Goal: Find specific page/section: Find specific page/section

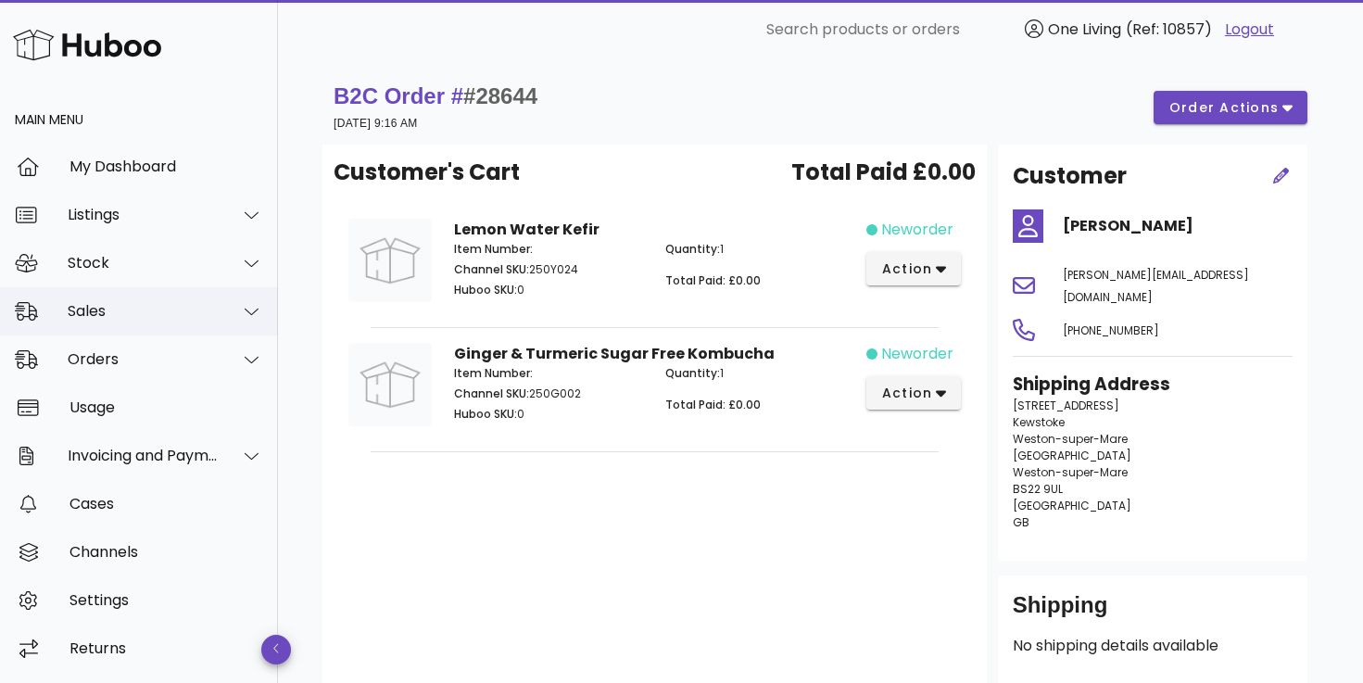
click at [207, 319] on div "Sales" at bounding box center [143, 311] width 151 height 18
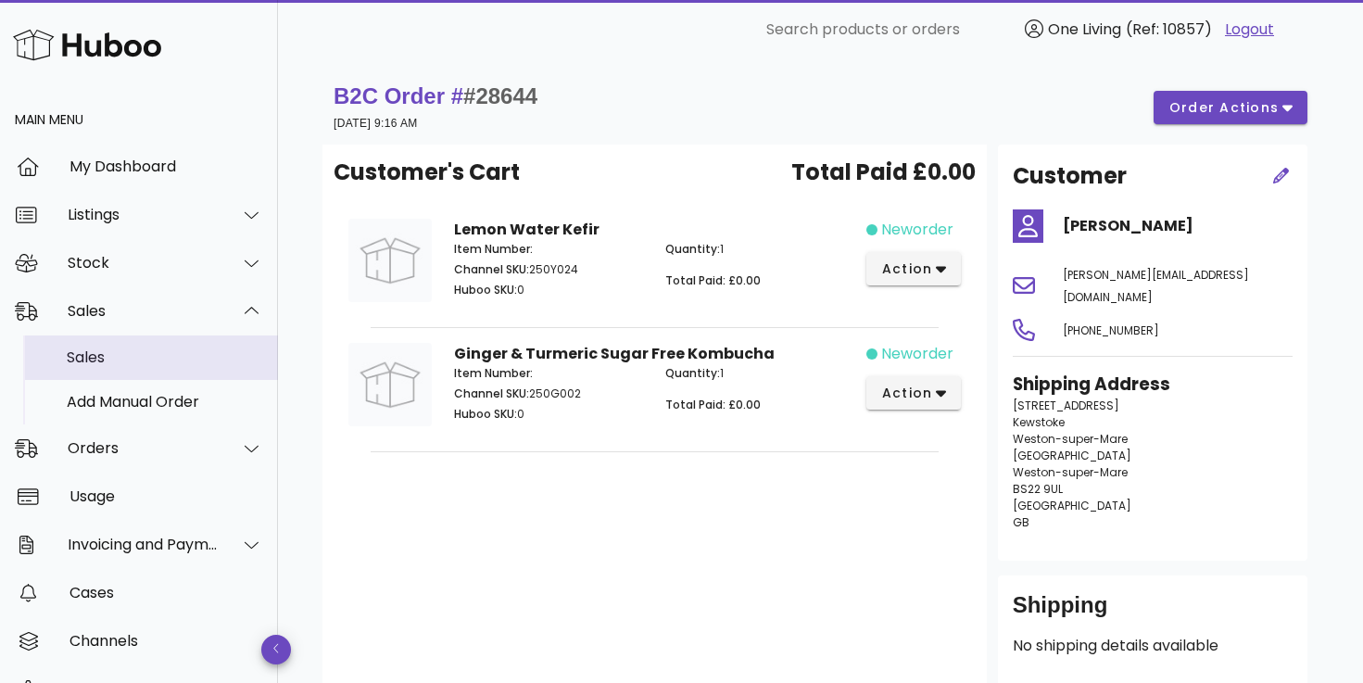
click at [184, 352] on div "Sales" at bounding box center [165, 357] width 196 height 18
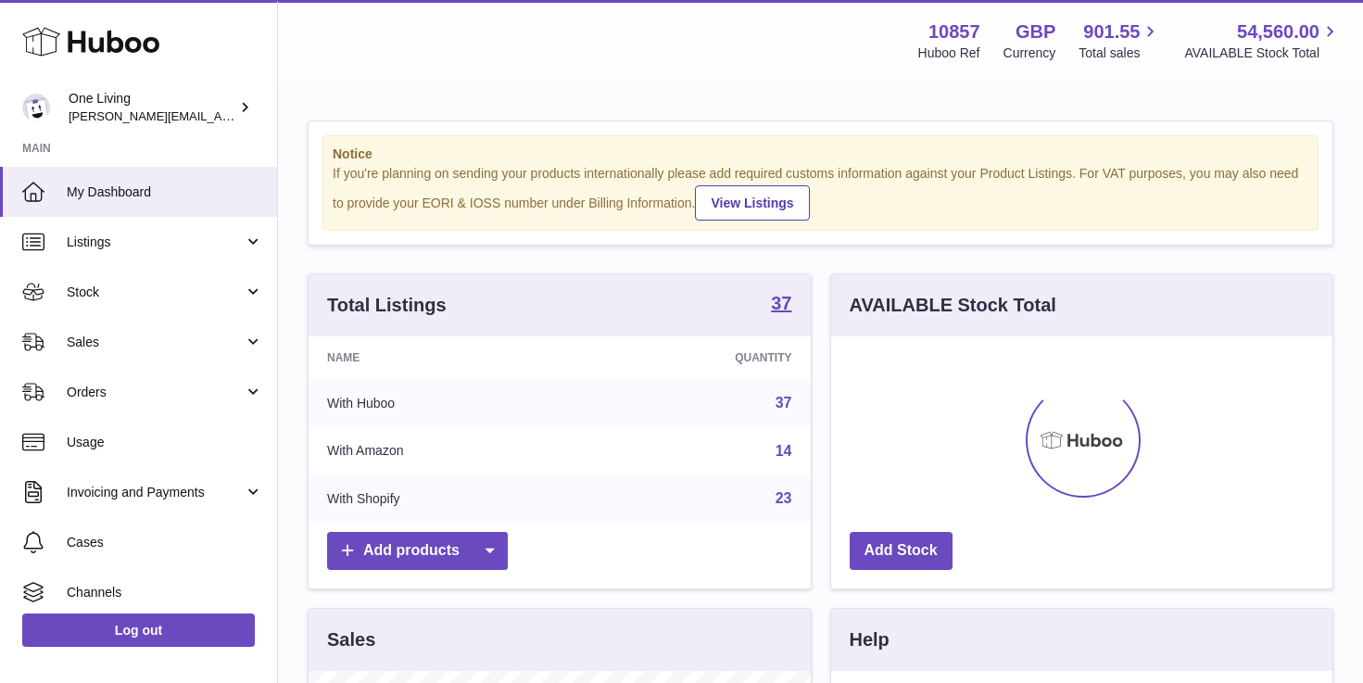
scroll to position [289, 501]
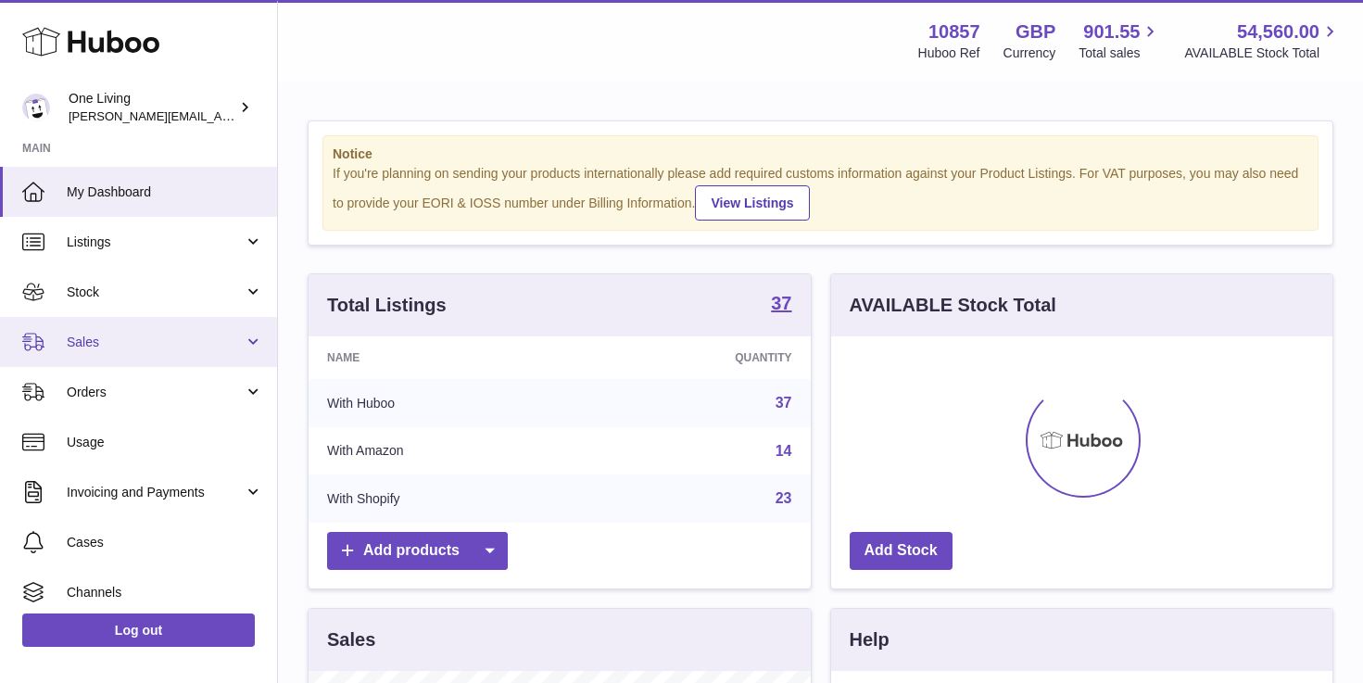
click at [171, 340] on span "Sales" at bounding box center [155, 343] width 177 height 18
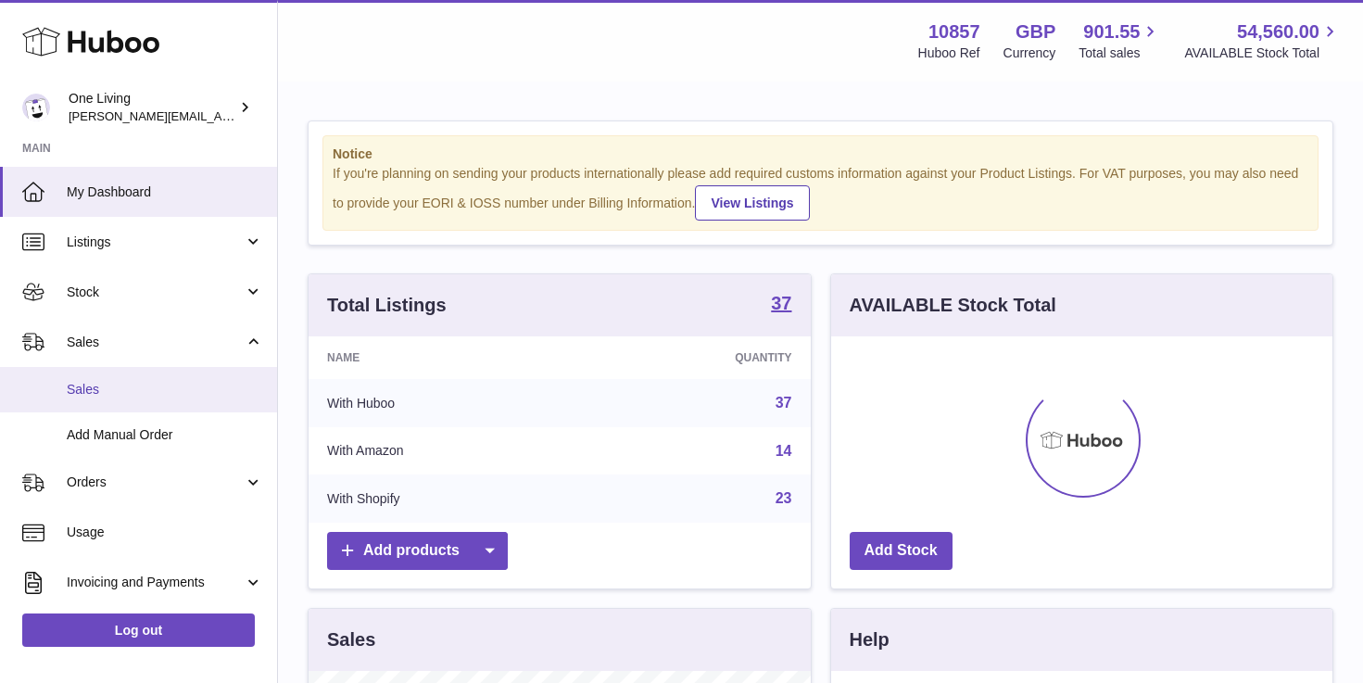
click at [161, 396] on span "Sales" at bounding box center [165, 390] width 196 height 18
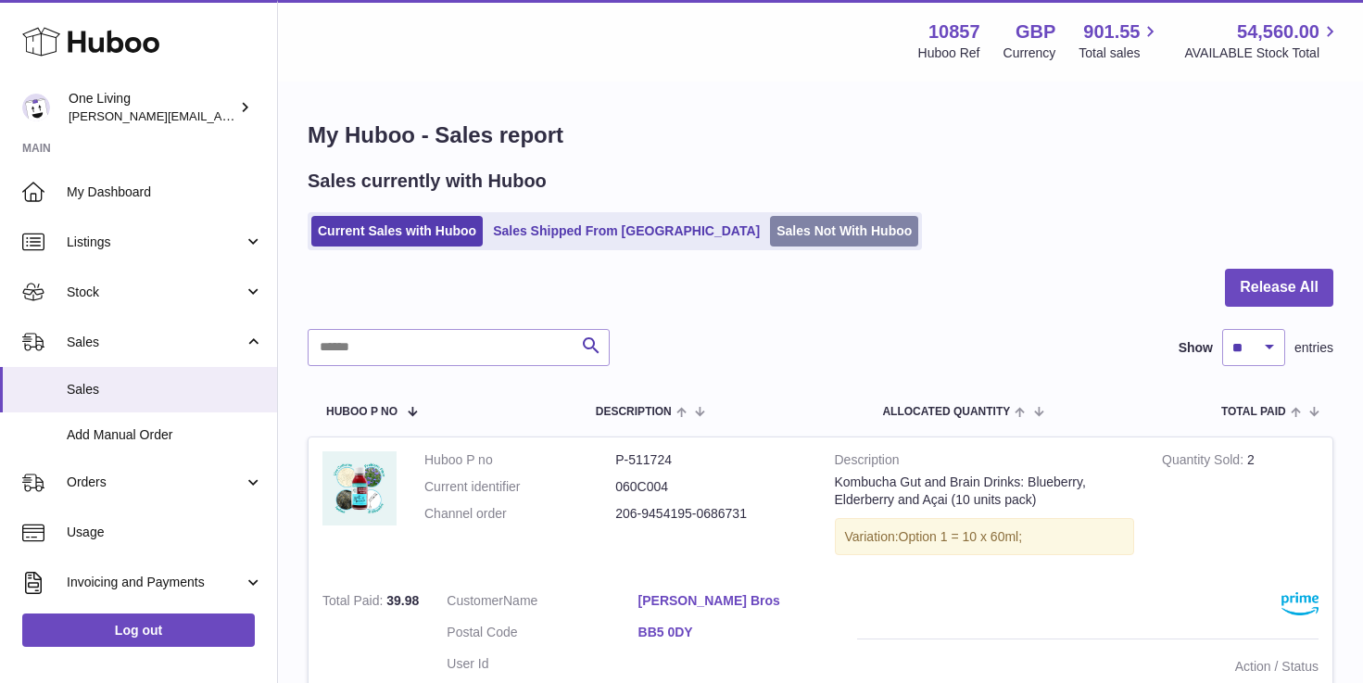
click at [770, 230] on link "Sales Not With Huboo" at bounding box center [844, 231] width 148 height 31
